Goal: Task Accomplishment & Management: Complete application form

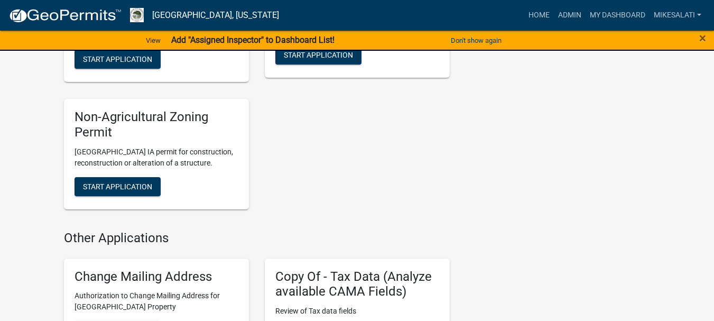
scroll to position [2060, 0]
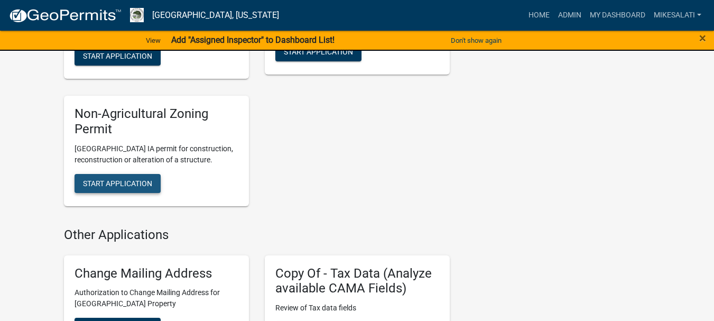
click at [143, 179] on span "Start Application" at bounding box center [117, 183] width 69 height 8
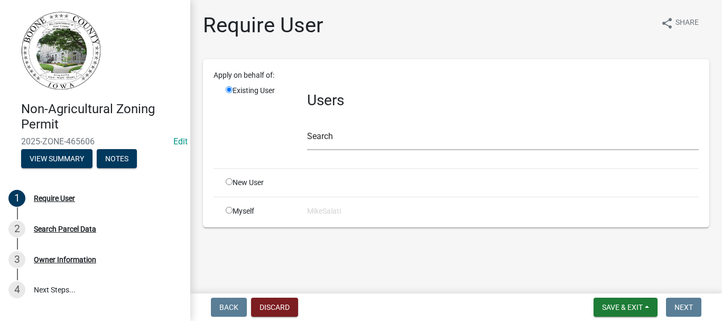
click at [230, 182] on input "radio" at bounding box center [229, 181] width 7 height 7
radio input "true"
radio input "false"
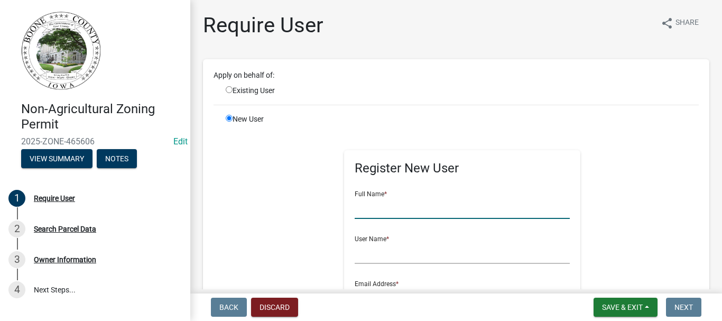
click at [362, 212] on input "text" at bounding box center [462, 208] width 216 height 22
type input "[PERSON_NAME]"
click at [370, 256] on input "text" at bounding box center [462, 253] width 216 height 22
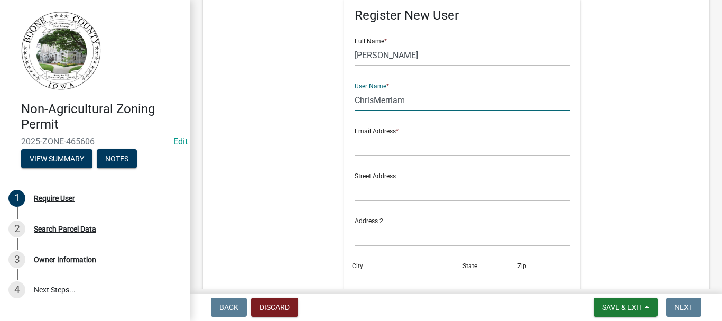
scroll to position [158, 0]
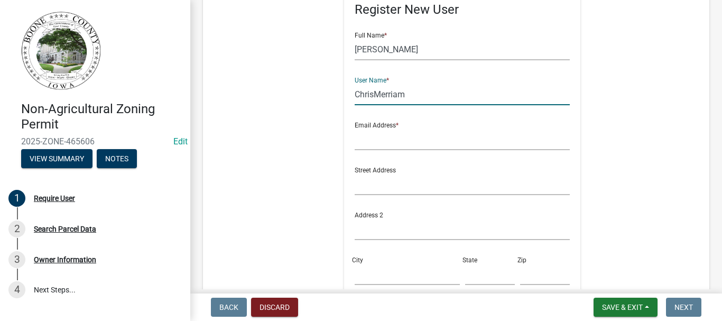
type input "ChrisMerriam"
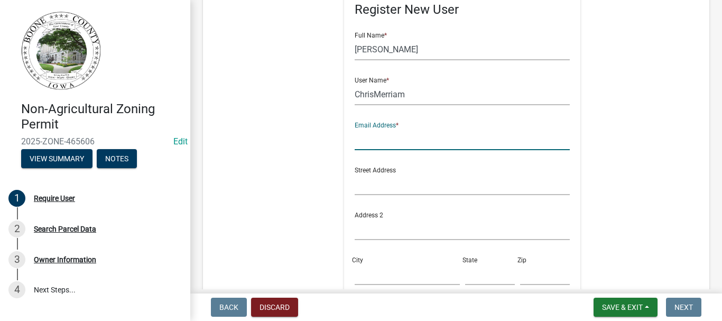
click at [362, 141] on input "text" at bounding box center [462, 139] width 216 height 22
type input "[PERSON_NAME][EMAIL_ADDRESS][DOMAIN_NAME]"
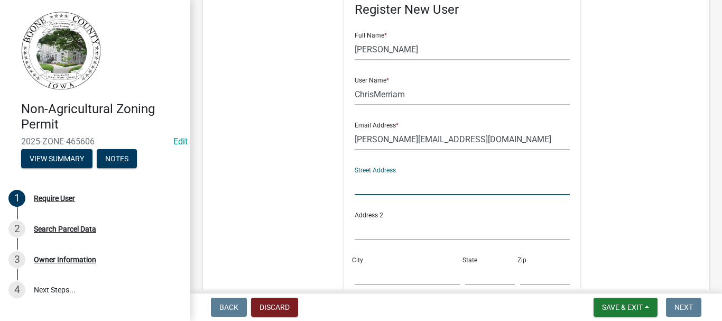
click at [371, 186] on input "text" at bounding box center [462, 184] width 216 height 22
type input "*/ Leaf Rd"
drag, startPoint x: 384, startPoint y: 180, endPoint x: 316, endPoint y: 180, distance: 67.1
click at [316, 180] on div "Register New User Full Name * [PERSON_NAME] User Name * ChrisMerriam Email Addr…" at bounding box center [462, 203] width 505 height 475
drag, startPoint x: 400, startPoint y: 186, endPoint x: 337, endPoint y: 181, distance: 63.6
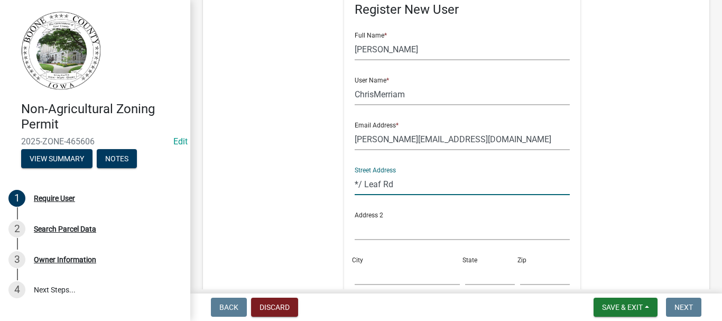
click at [338, 181] on div "Register New User Full Name * [PERSON_NAME] User Name * ChrisMerriam Email Addr…" at bounding box center [462, 203] width 253 height 475
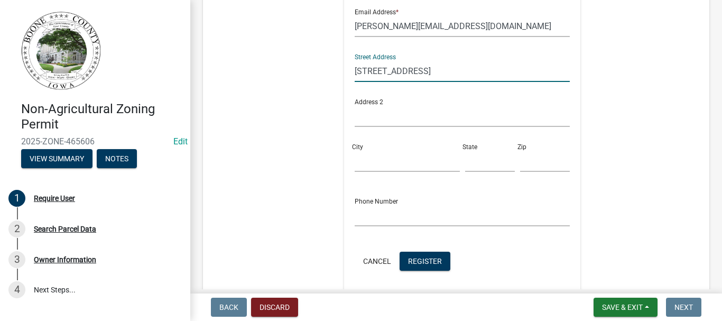
scroll to position [317, 0]
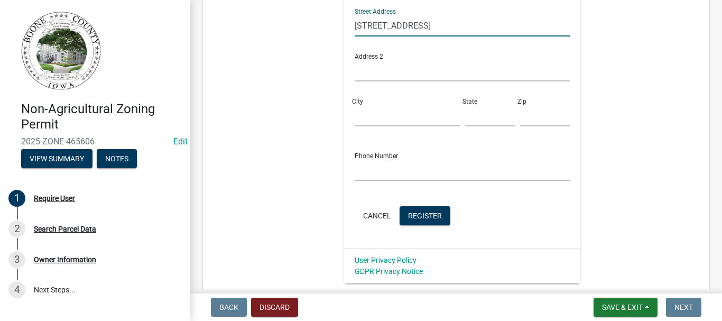
type input "[STREET_ADDRESS]"
click at [361, 116] on input "City" at bounding box center [406, 116] width 105 height 22
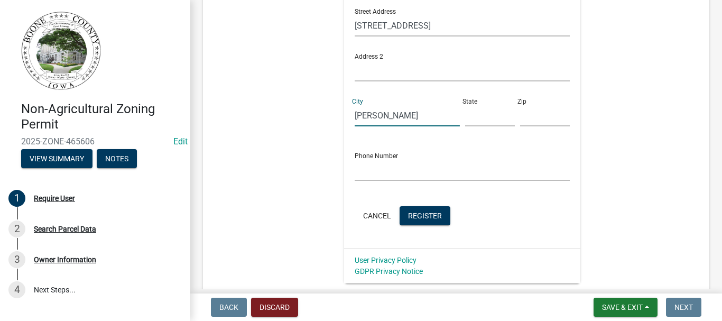
type input "[PERSON_NAME]"
type input "Ia"
type input "50036"
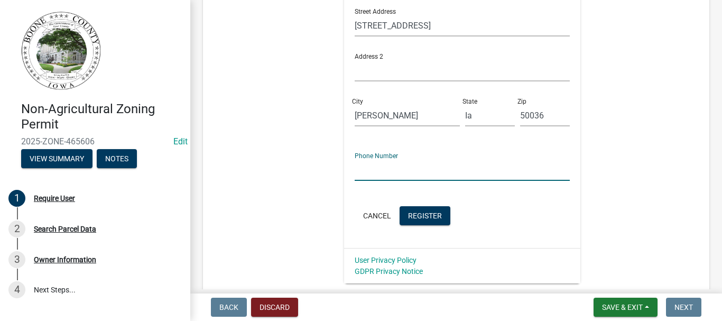
click at [359, 172] on input "text" at bounding box center [462, 170] width 216 height 22
type input "[PHONE_NUMBER]"
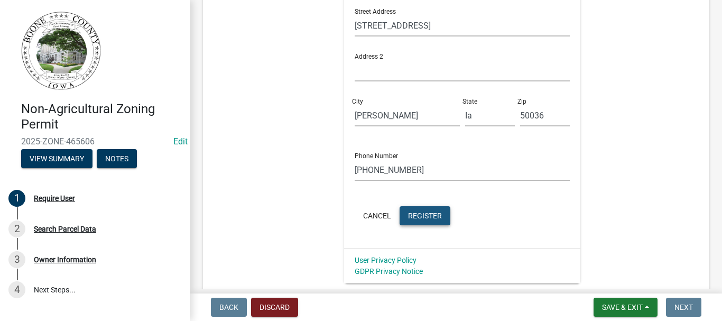
click at [432, 219] on span "Register" at bounding box center [425, 215] width 34 height 8
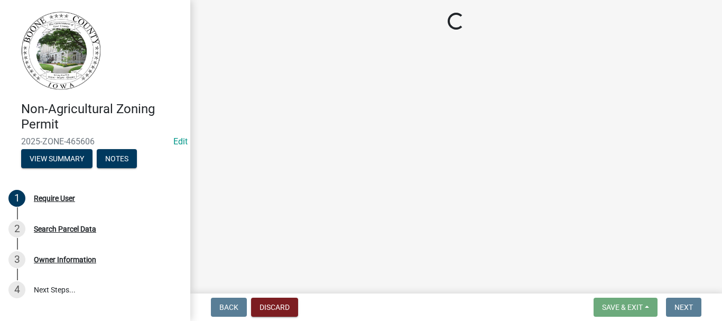
scroll to position [0, 0]
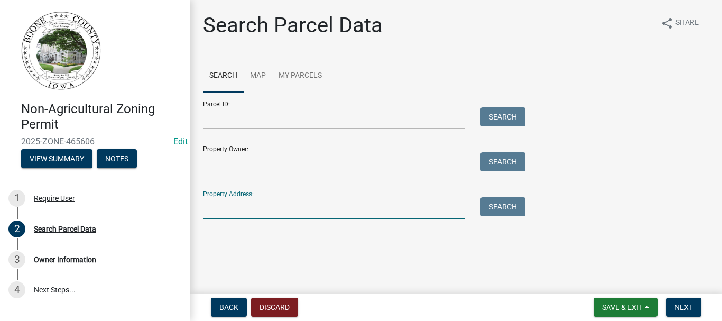
click at [305, 213] on input "Property Address:" at bounding box center [334, 208] width 262 height 22
type input "798 leaf"
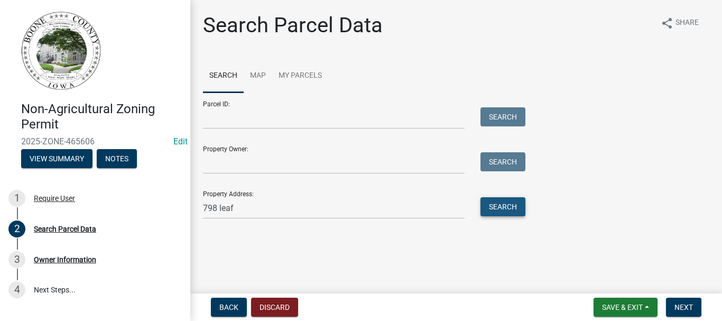
click at [495, 202] on button "Search" at bounding box center [502, 206] width 45 height 19
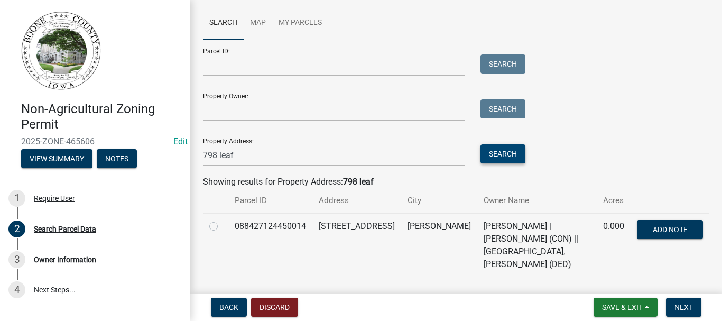
scroll to position [57, 0]
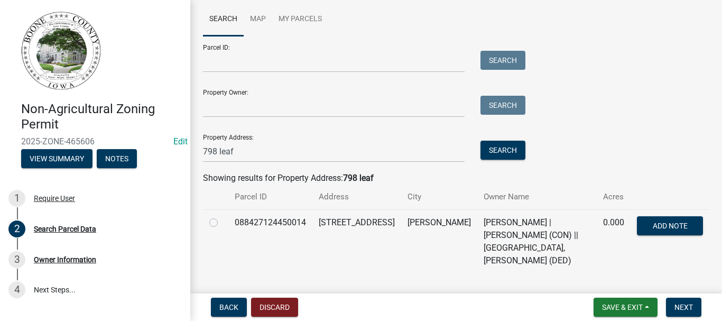
click at [222, 216] on label at bounding box center [222, 216] width 0 height 0
click at [222, 223] on input "radio" at bounding box center [225, 219] width 7 height 7
radio input "true"
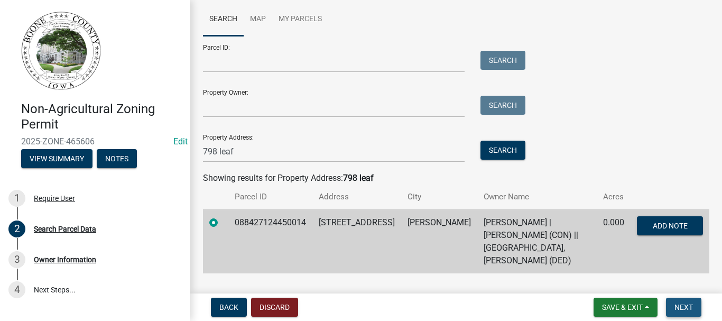
click at [692, 303] on span "Next" at bounding box center [683, 307] width 18 height 8
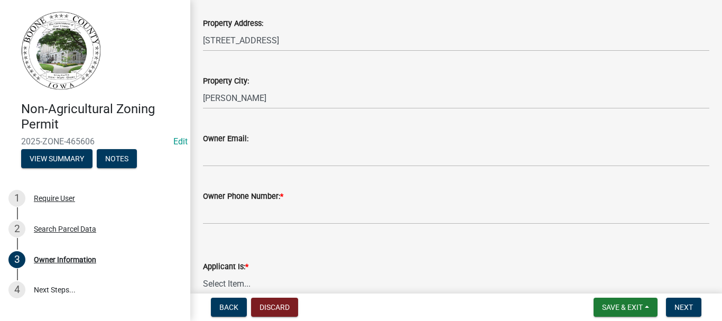
scroll to position [264, 0]
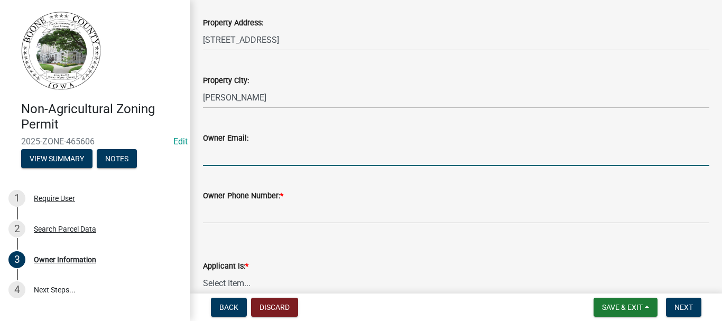
click at [279, 157] on input "Owner Email:" at bounding box center [456, 155] width 506 height 22
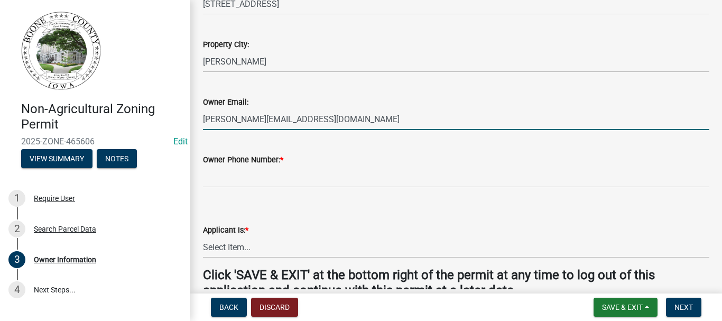
scroll to position [317, 0]
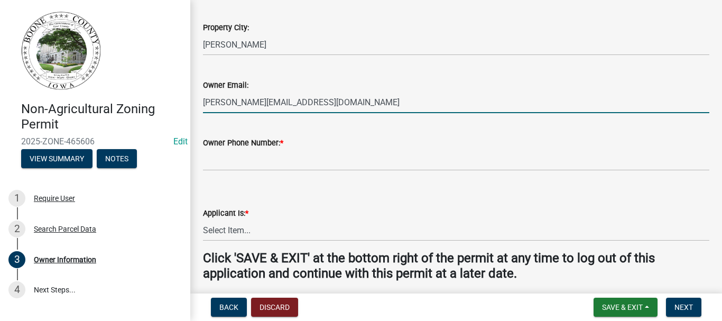
type input "[PERSON_NAME][EMAIL_ADDRESS][DOMAIN_NAME]"
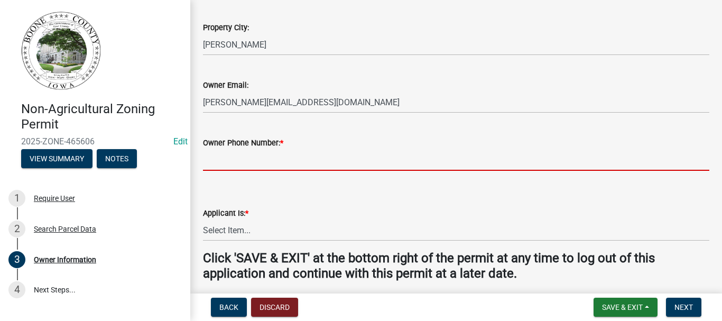
click at [249, 165] on input "Owner Phone Number: *" at bounding box center [456, 160] width 506 height 22
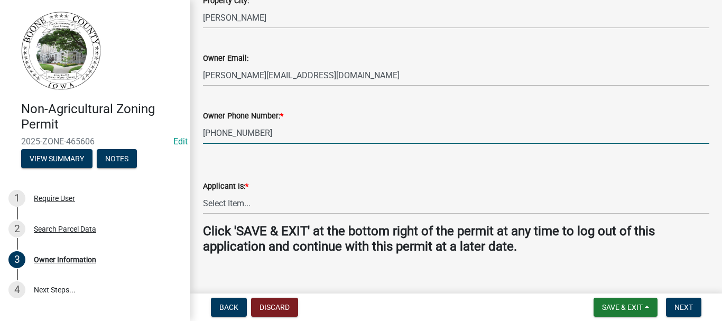
scroll to position [359, 0]
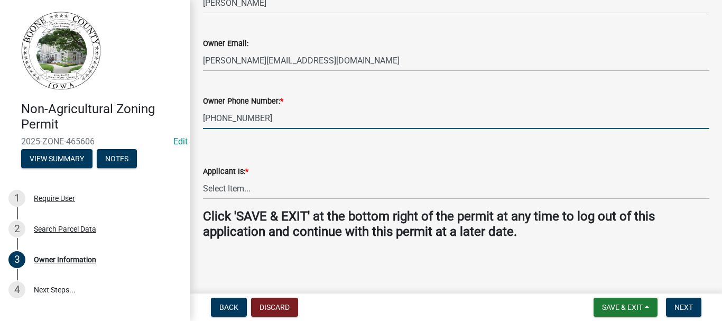
type input "[PHONE_NUMBER]"
click at [221, 190] on select "Select Item... The Property Owner A contractor who has registered with Boone Co…" at bounding box center [456, 189] width 506 height 22
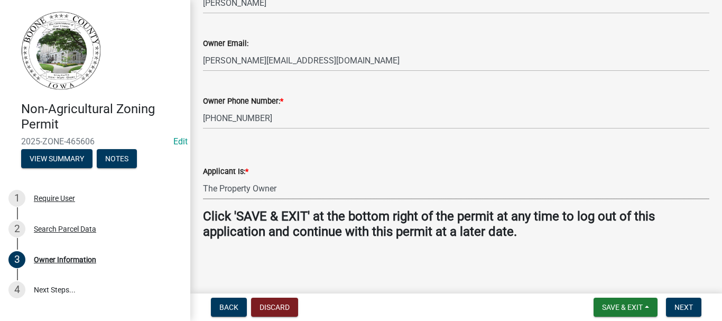
click at [203, 178] on select "Select Item... The Property Owner A contractor who has registered with Boone Co…" at bounding box center [456, 189] width 506 height 22
select select "38c7e77b-1303-488d-b958-87c851393774"
click at [677, 303] on span "Next" at bounding box center [683, 307] width 18 height 8
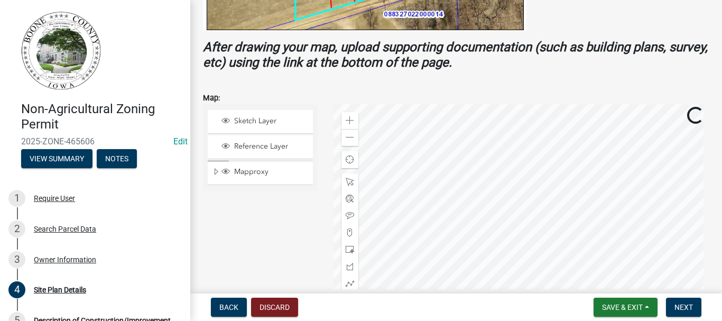
scroll to position [423, 0]
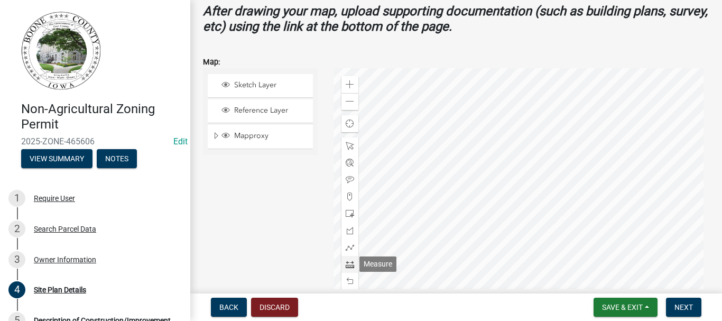
click at [348, 266] on span at bounding box center [350, 264] width 8 height 8
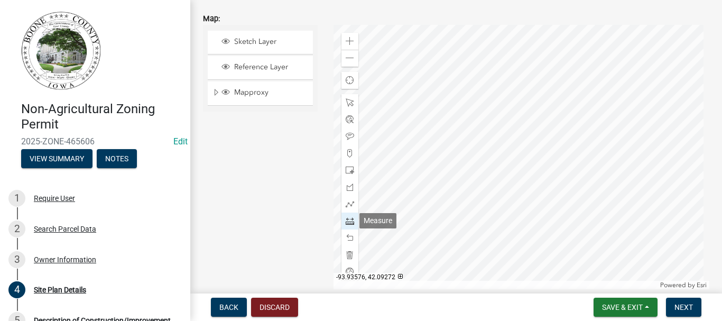
click at [347, 222] on span at bounding box center [350, 221] width 8 height 8
click at [484, 55] on div at bounding box center [521, 157] width 376 height 264
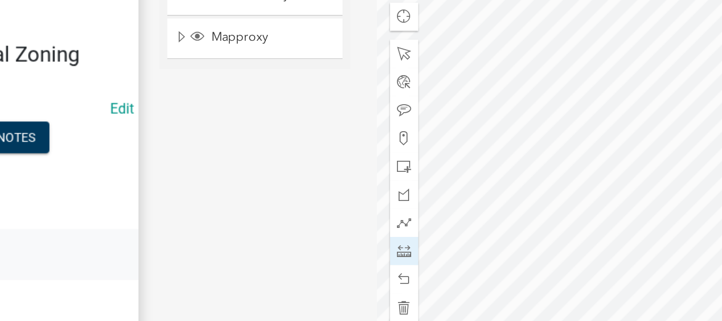
click at [143, 230] on div "2 Search Parcel Data" at bounding box center [90, 228] width 165 height 17
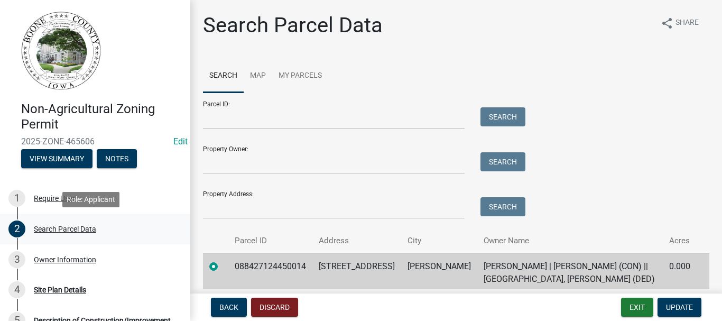
scroll to position [44, 0]
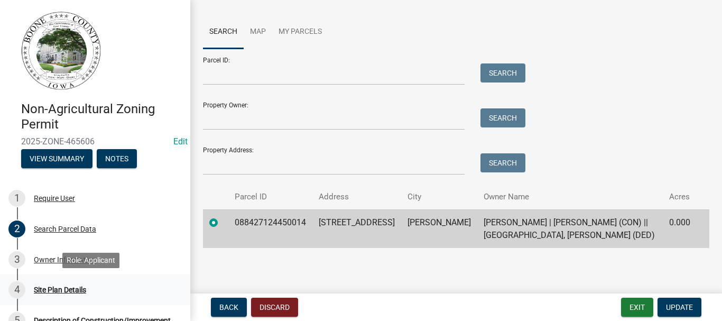
click at [55, 289] on div "Site Plan Details" at bounding box center [60, 289] width 52 height 7
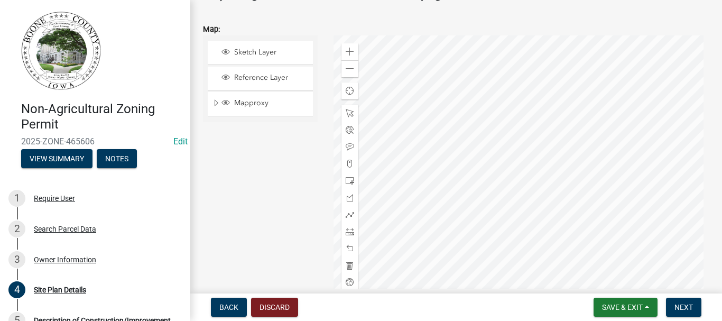
scroll to position [476, 0]
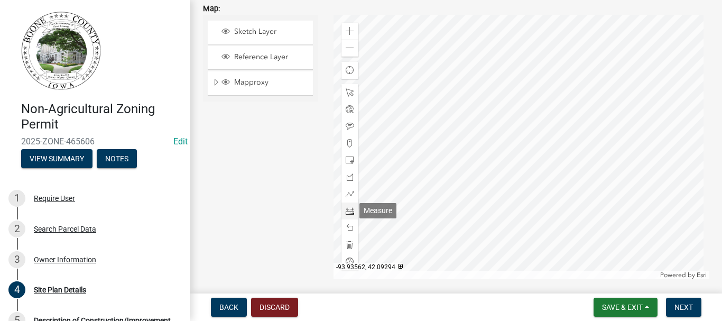
click at [350, 211] on span at bounding box center [350, 211] width 8 height 8
click at [447, 113] on div at bounding box center [521, 147] width 376 height 264
click at [435, 114] on div at bounding box center [521, 147] width 376 height 264
click at [434, 138] on div at bounding box center [521, 147] width 376 height 264
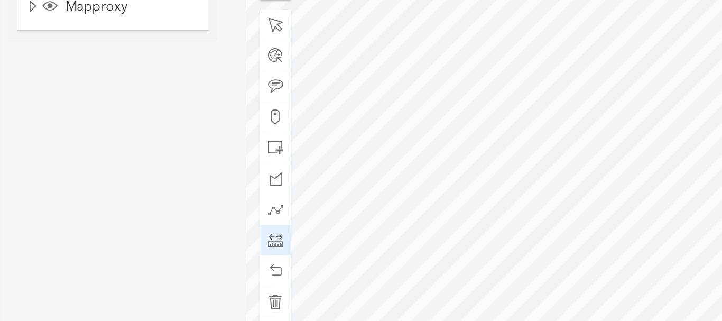
scroll to position [472, 0]
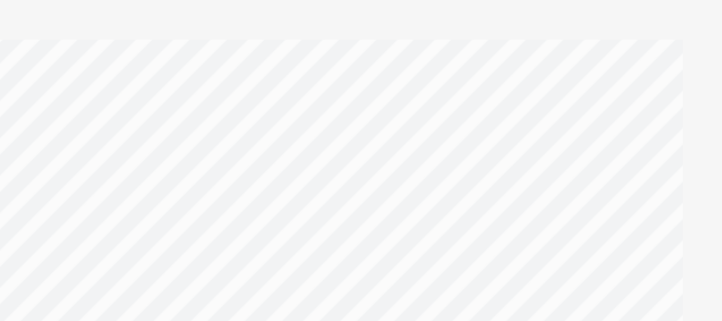
click at [540, 115] on div at bounding box center [521, 150] width 376 height 264
click at [540, 114] on div at bounding box center [521, 150] width 376 height 264
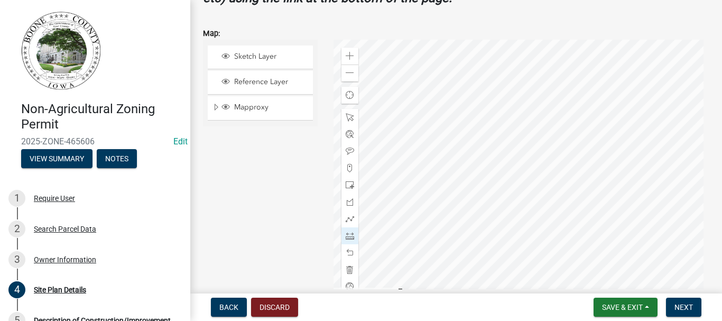
scroll to position [454, 0]
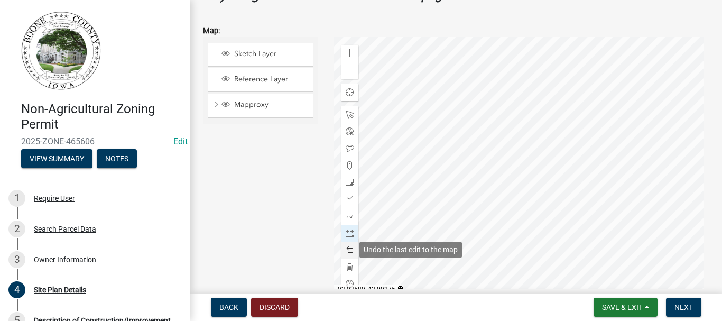
click at [348, 250] on span at bounding box center [350, 250] width 8 height 8
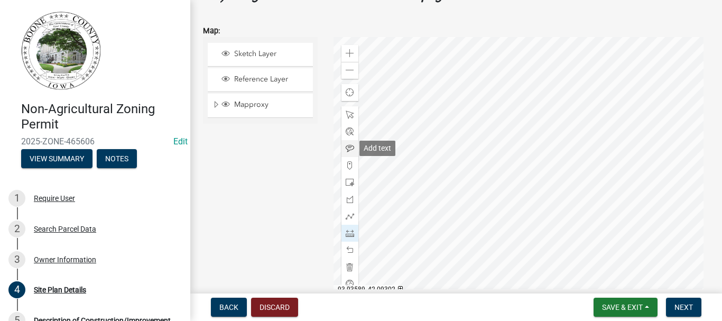
click at [346, 147] on span at bounding box center [350, 148] width 8 height 8
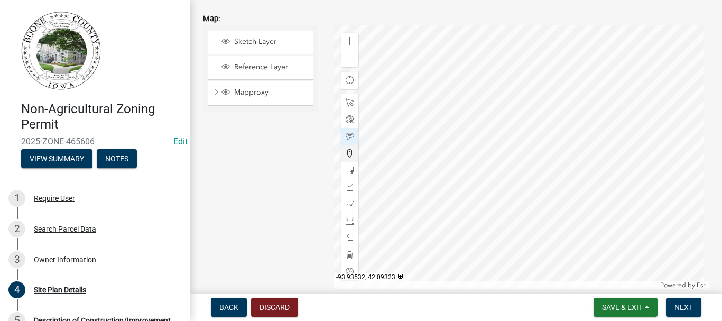
click at [517, 63] on div at bounding box center [521, 157] width 376 height 264
click at [500, 87] on div at bounding box center [521, 157] width 376 height 264
click at [675, 306] on span "Next" at bounding box center [683, 307] width 18 height 8
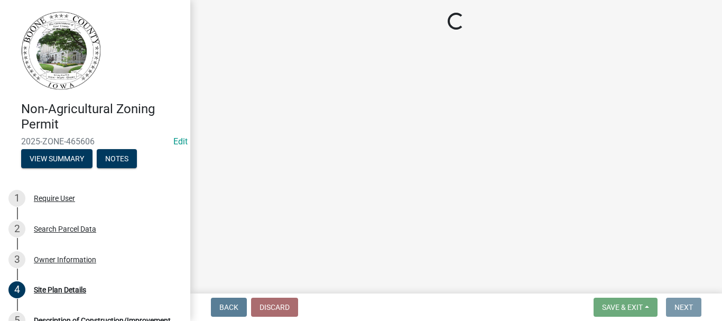
scroll to position [0, 0]
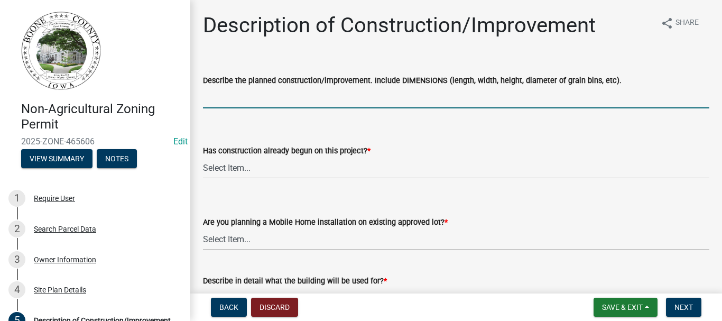
click at [229, 101] on input "Describe the planned construction/improvement. Include DIMENSIONS (length, widt…" at bounding box center [456, 98] width 506 height 22
type input "12' x 24' x 9' home addition"
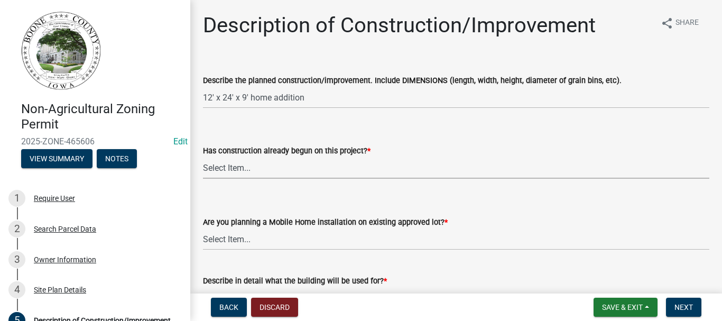
click at [212, 170] on select "Select Item... Yes No" at bounding box center [456, 168] width 506 height 22
click at [203, 157] on select "Select Item... Yes No" at bounding box center [456, 168] width 506 height 22
select select "780d6c2c-296a-4ca9-89f5-6f46740c66d4"
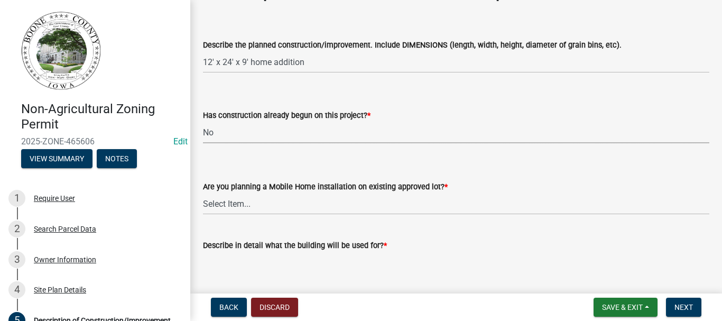
scroll to position [53, 0]
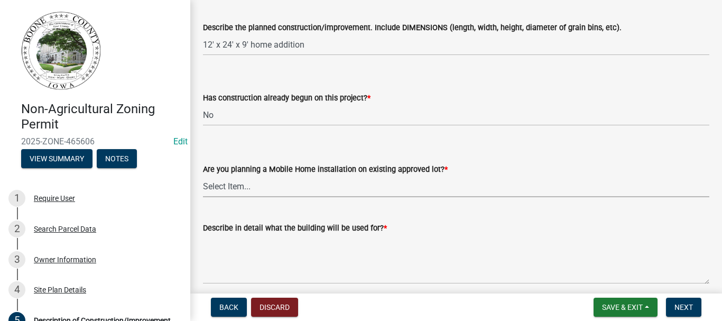
click at [217, 186] on select "Select Item... Yes No" at bounding box center [456, 186] width 506 height 22
click at [203, 175] on select "Select Item... Yes No" at bounding box center [456, 186] width 506 height 22
select select "11cf4637-fcbf-4a36-af17-97ff4966c2e6"
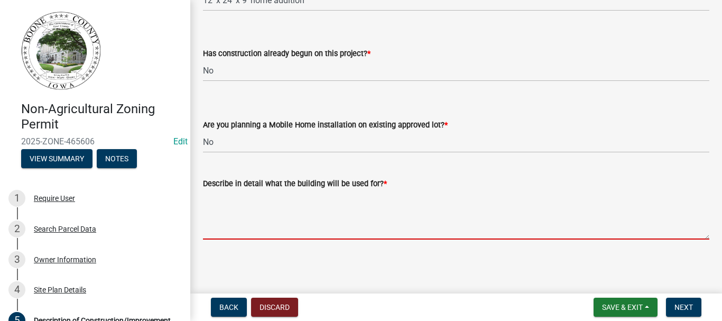
click at [216, 227] on textarea "Describe in detail what the building will be used for? *" at bounding box center [456, 215] width 506 height 50
type textarea "a"
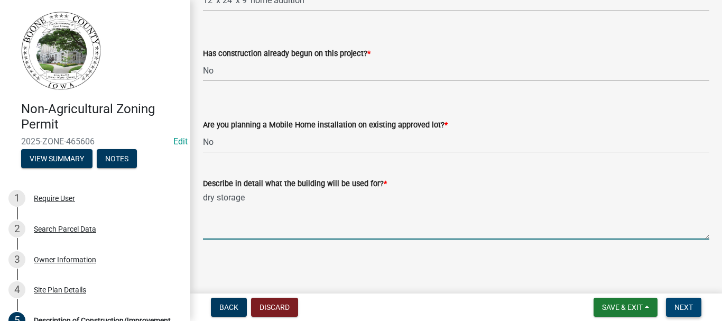
type textarea "dry storage"
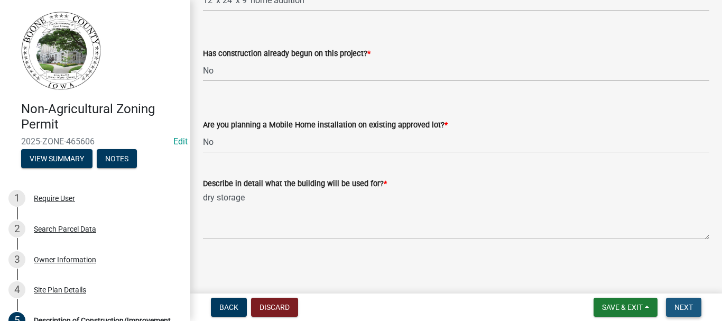
click at [688, 305] on span "Next" at bounding box center [683, 307] width 18 height 8
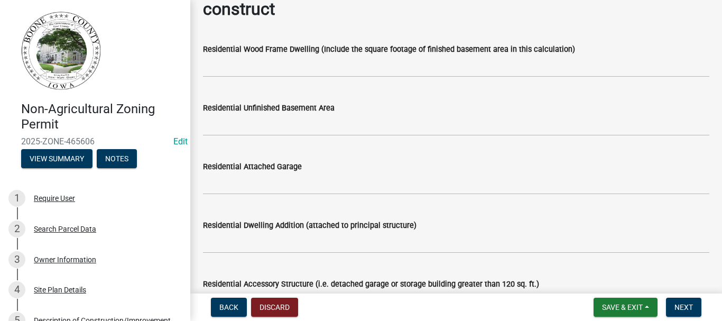
scroll to position [158, 0]
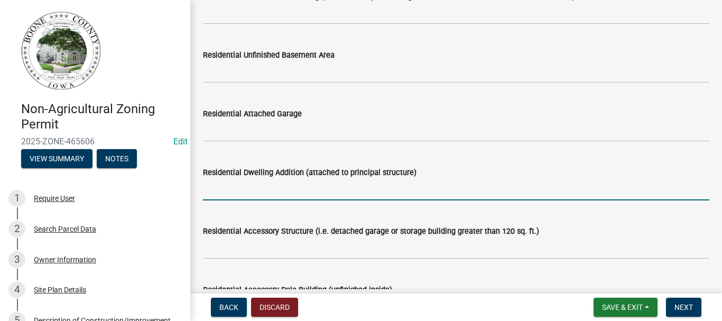
click at [292, 191] on input "text" at bounding box center [456, 190] width 506 height 22
type input "288"
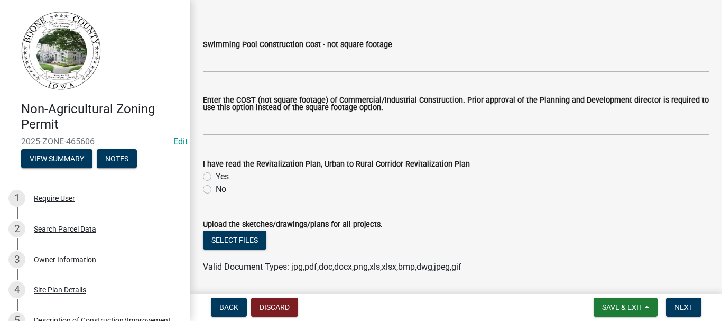
scroll to position [898, 0]
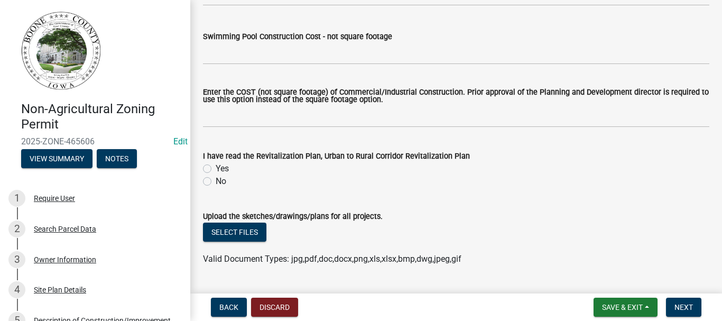
click at [216, 169] on label "Yes" at bounding box center [222, 168] width 13 height 13
click at [216, 169] on input "Yes" at bounding box center [219, 165] width 7 height 7
radio input "true"
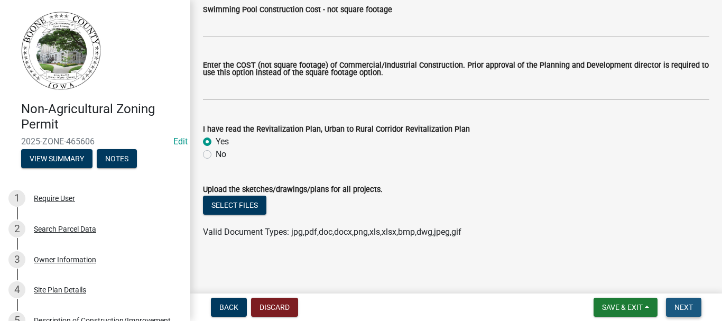
click at [684, 307] on span "Next" at bounding box center [683, 307] width 18 height 8
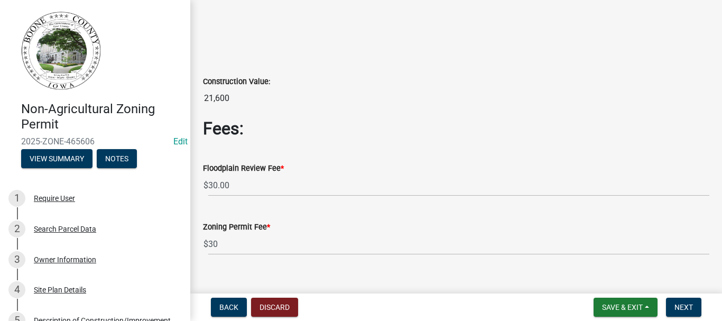
scroll to position [91, 0]
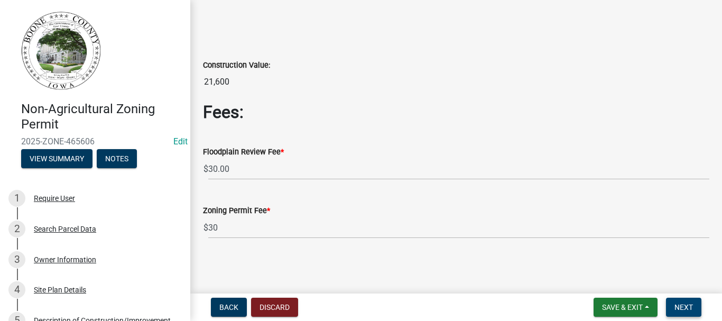
click at [683, 303] on span "Next" at bounding box center [683, 307] width 18 height 8
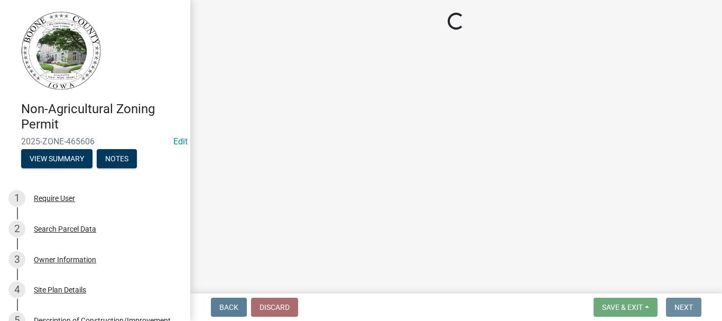
scroll to position [0, 0]
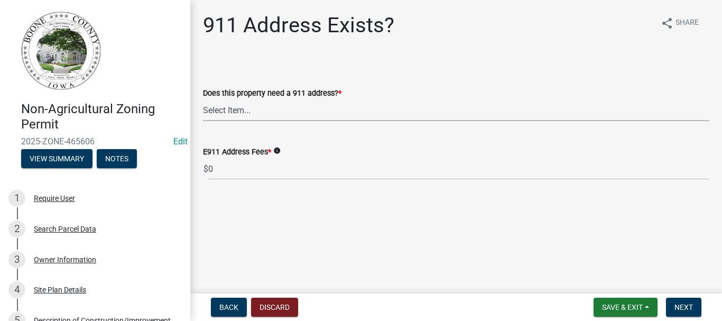
click at [218, 110] on select "Select Item... Property already has a 911 address Request a new 911 address, si…" at bounding box center [456, 110] width 506 height 22
click at [203, 99] on select "Select Item... Property already has a 911 address Request a new 911 address, si…" at bounding box center [456, 110] width 506 height 22
select select "f1813c40-ff51-4f8e-a09d-ea2142ee239a"
click at [688, 301] on button "Next" at bounding box center [683, 306] width 35 height 19
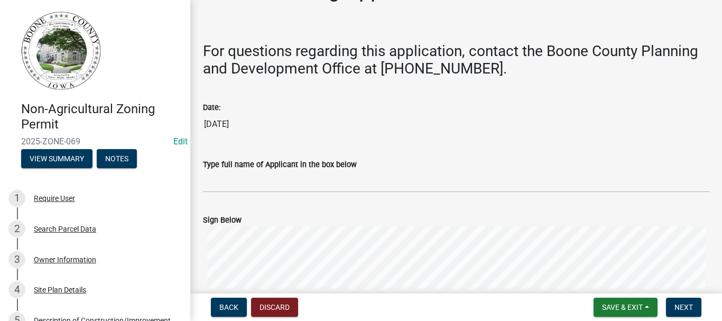
scroll to position [53, 0]
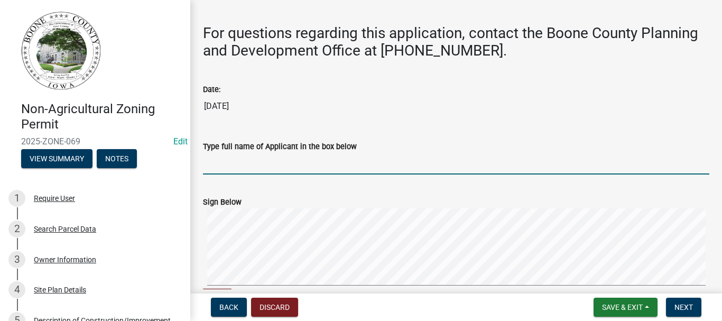
click at [218, 169] on input "Type full name of Applicant in the box below" at bounding box center [456, 164] width 506 height 22
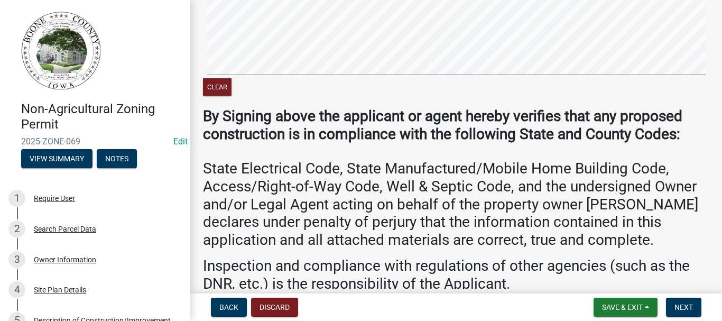
scroll to position [264, 0]
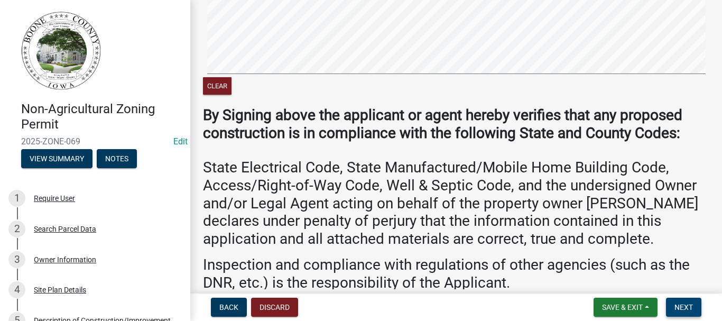
type input "[PERSON_NAME]"
click at [686, 305] on span "Next" at bounding box center [683, 307] width 18 height 8
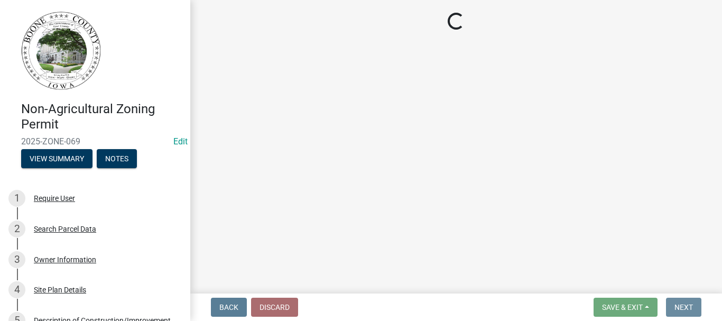
scroll to position [0, 0]
select select "3: 3"
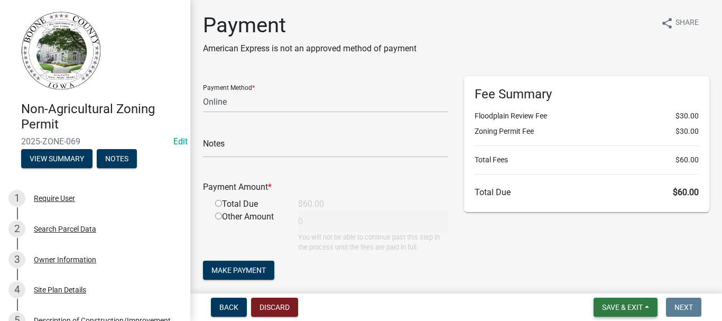
click at [634, 307] on span "Save & Exit" at bounding box center [622, 307] width 41 height 8
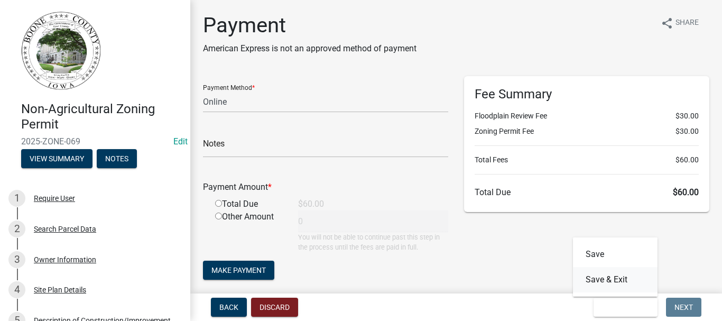
click at [606, 278] on button "Save & Exit" at bounding box center [615, 279] width 85 height 25
